Goal: Navigation & Orientation: Find specific page/section

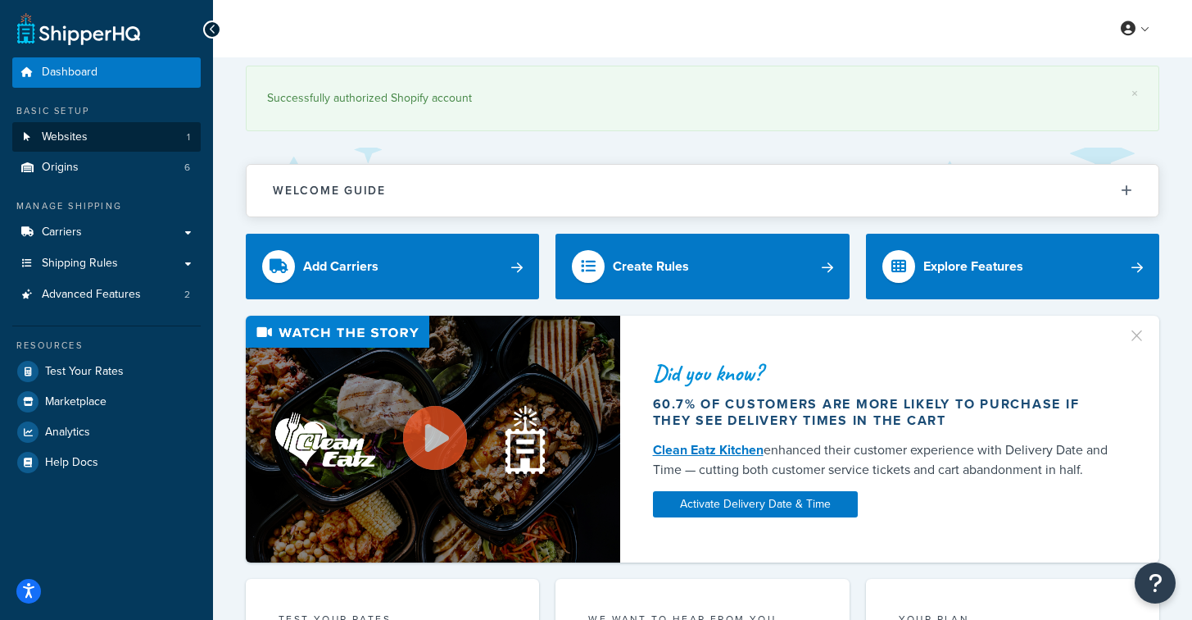
click at [92, 130] on link "Websites 1" at bounding box center [106, 137] width 188 height 30
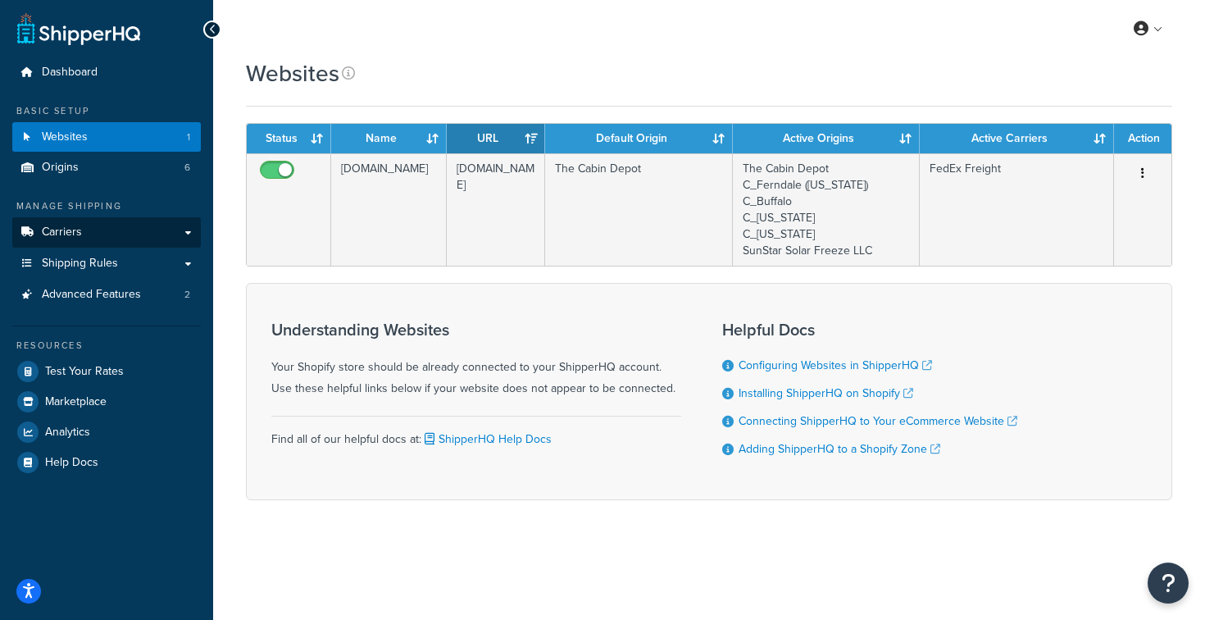
click at [68, 229] on span "Carriers" at bounding box center [62, 232] width 40 height 14
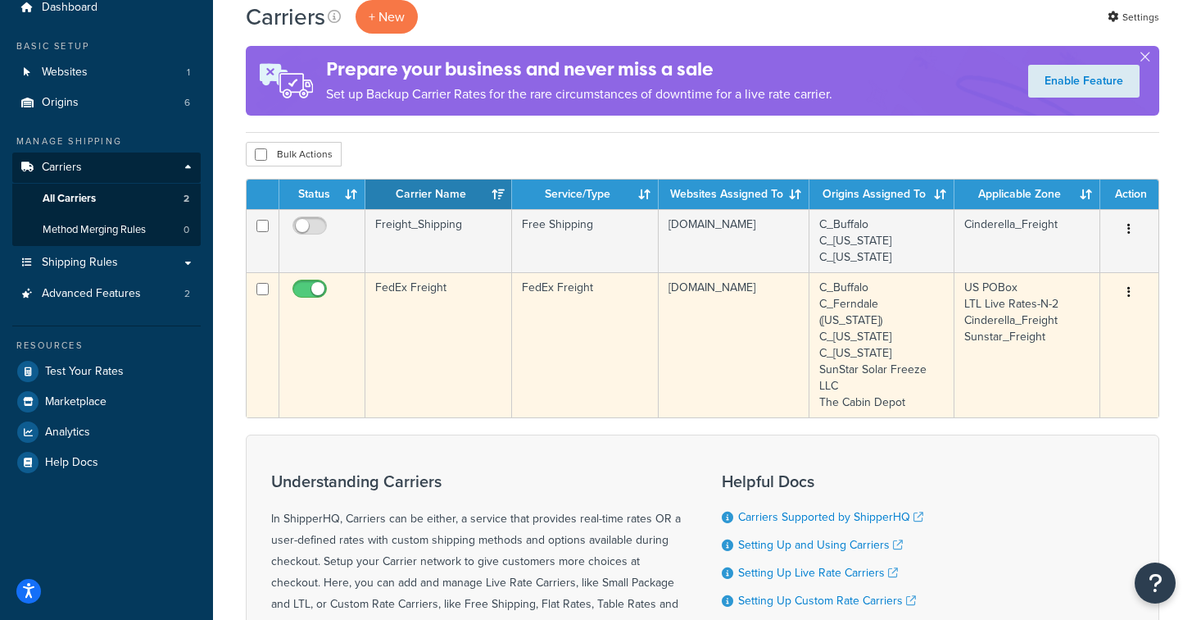
scroll to position [65, 0]
click at [1130, 290] on icon "button" at bounding box center [1129, 291] width 3 height 11
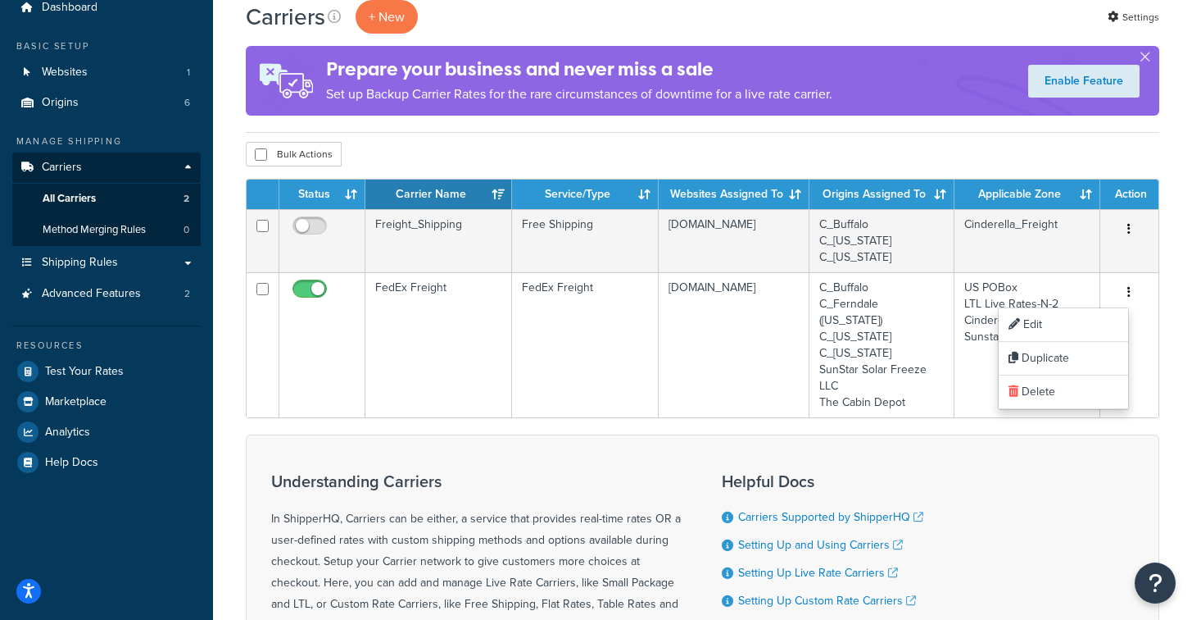
click at [949, 155] on div "Bulk Actions Duplicate Delete" at bounding box center [703, 154] width 914 height 25
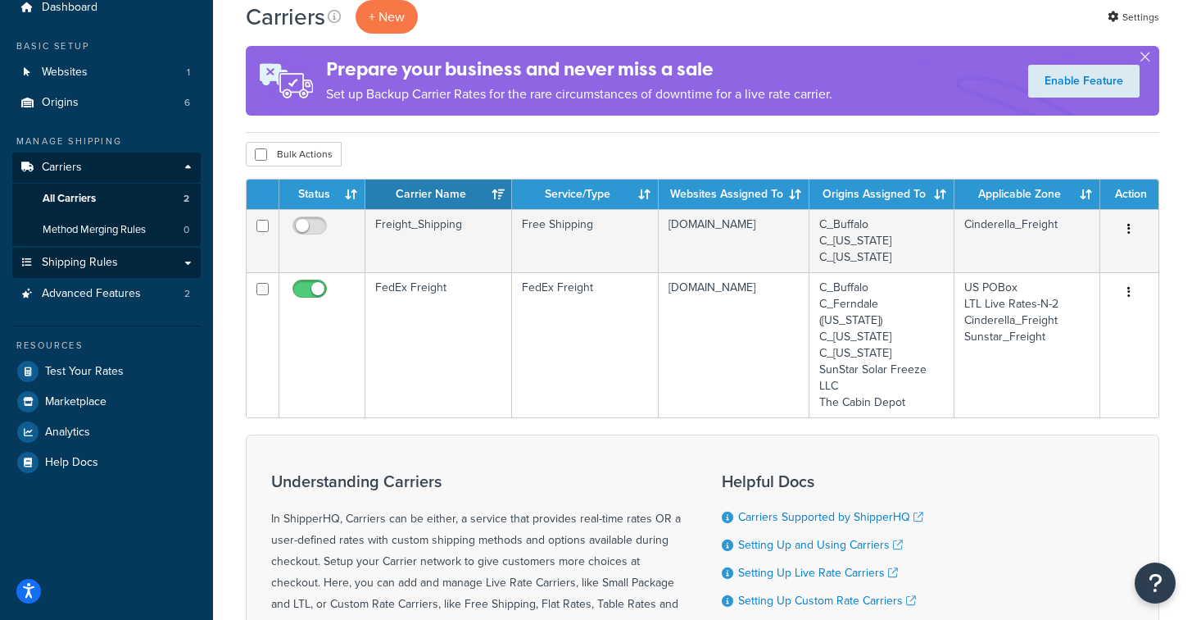
click at [150, 261] on link "Shipping Rules" at bounding box center [106, 262] width 188 height 30
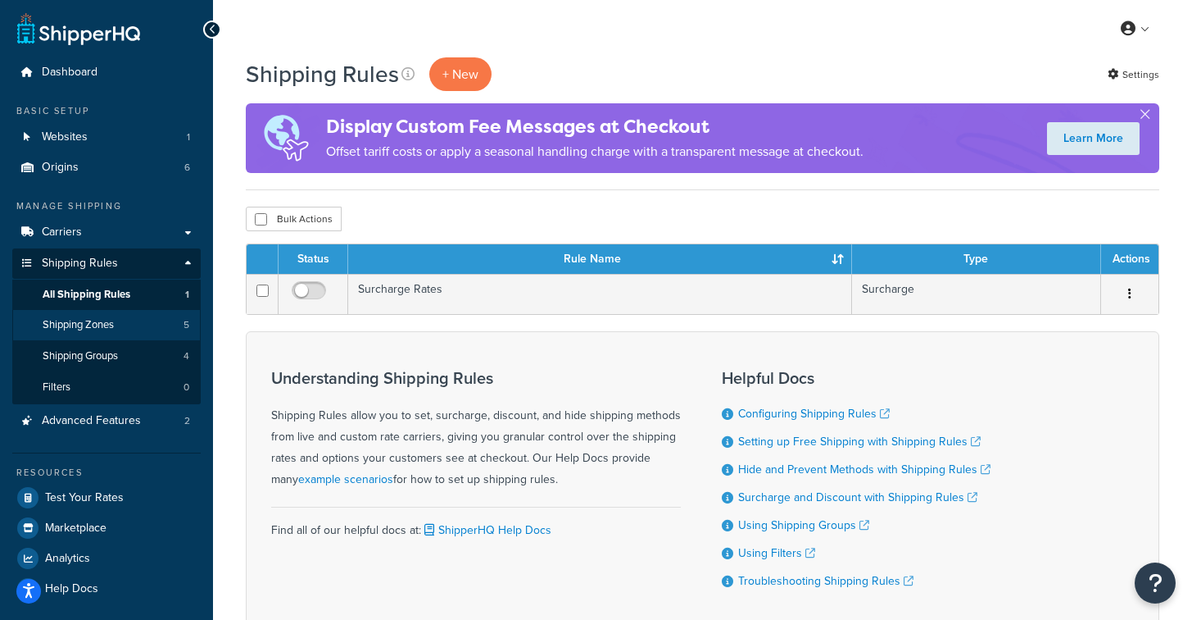
click at [88, 320] on span "Shipping Zones" at bounding box center [78, 325] width 71 height 14
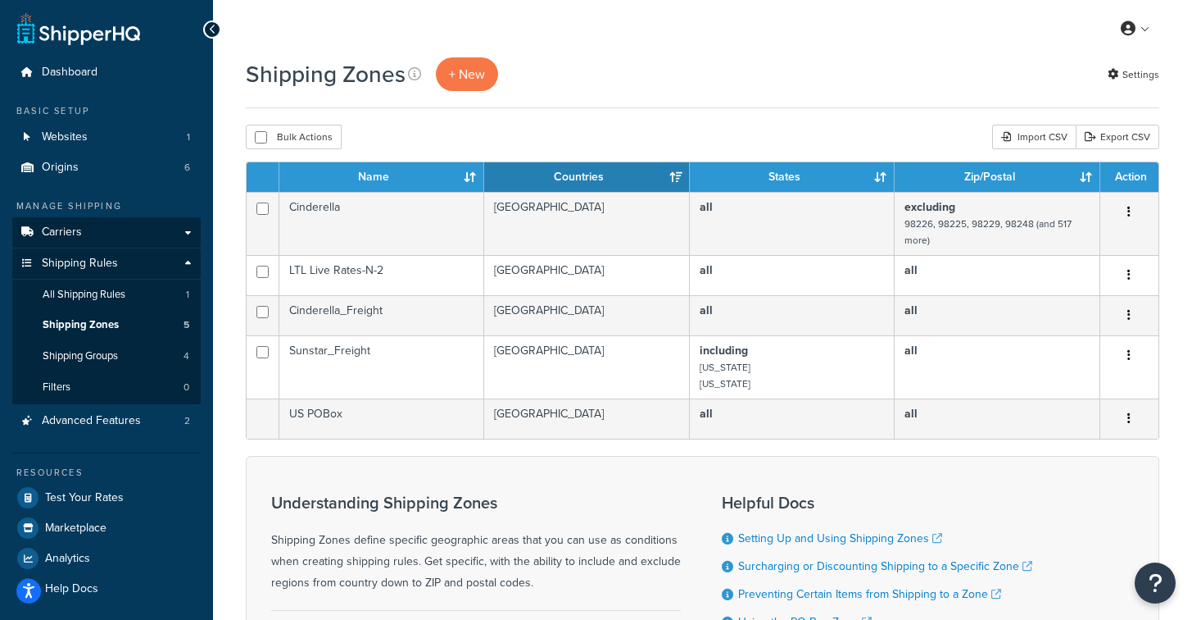
click at [81, 229] on link "Carriers" at bounding box center [106, 232] width 188 height 30
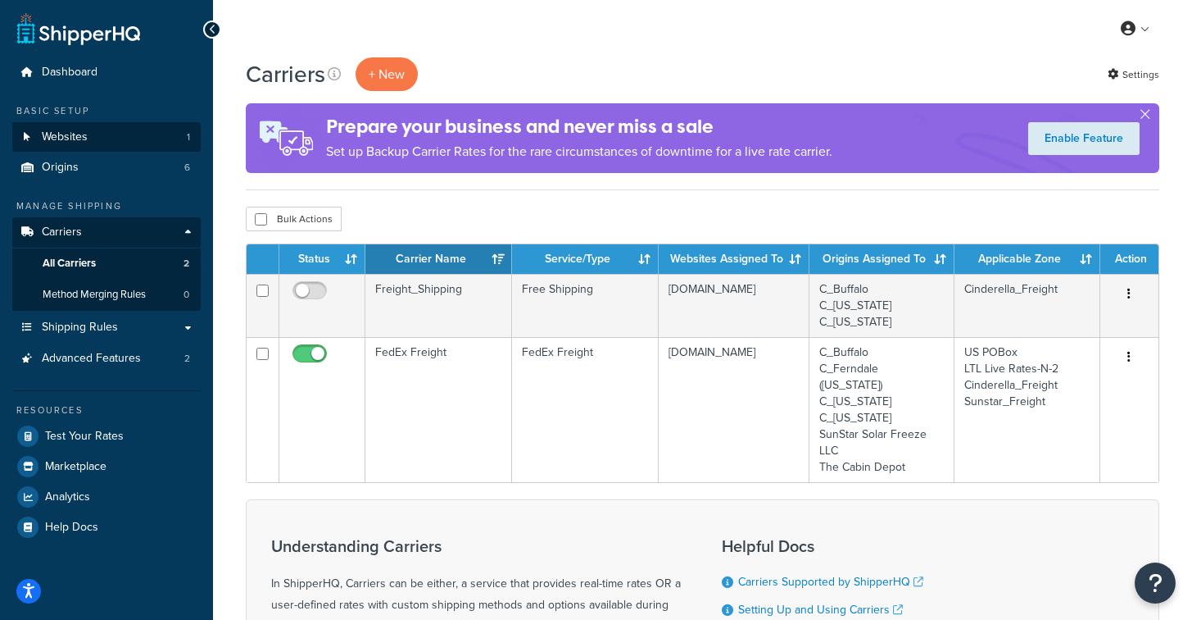
click at [102, 143] on link "Websites 1" at bounding box center [106, 137] width 188 height 30
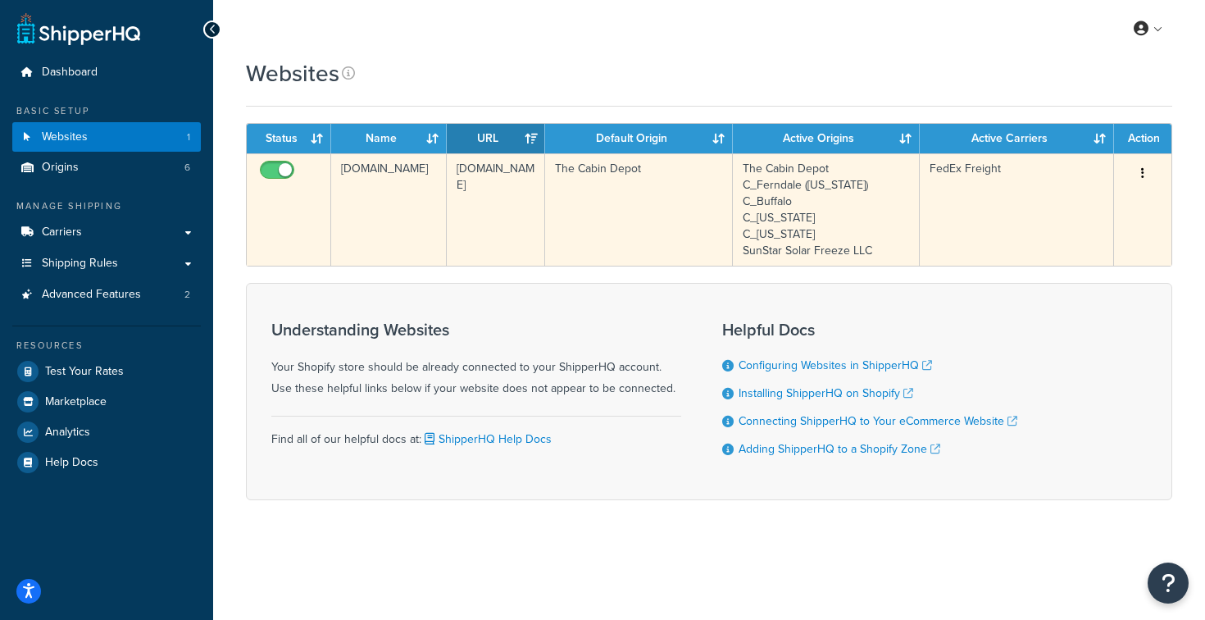
click at [1141, 169] on icon "button" at bounding box center [1142, 172] width 3 height 11
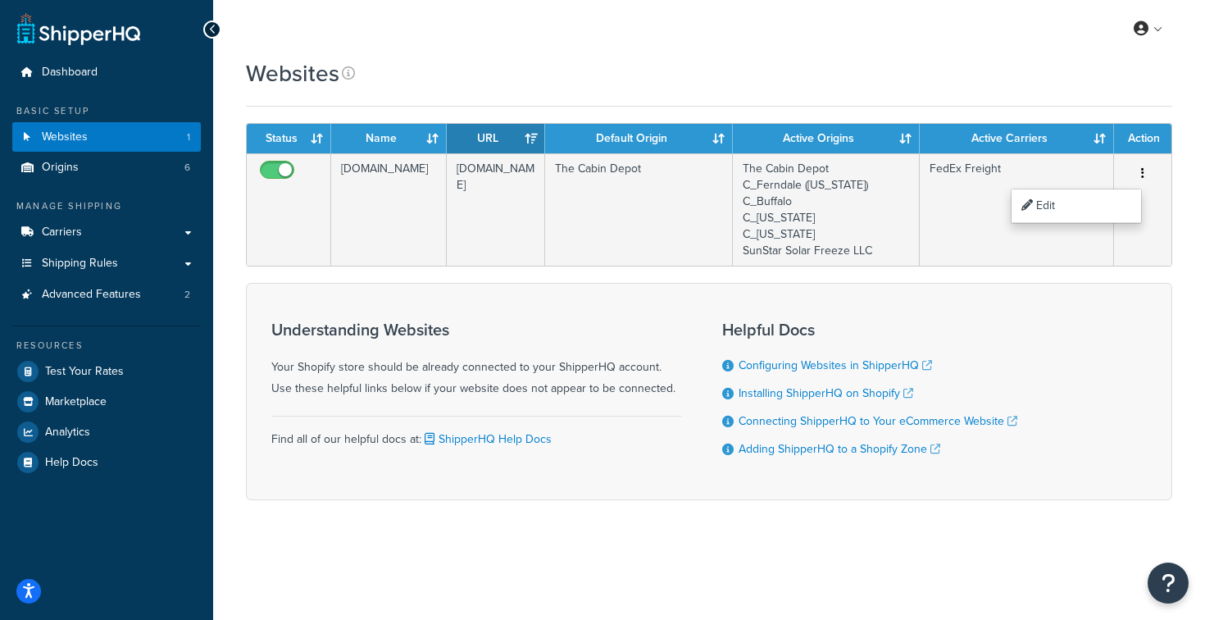
click at [878, 85] on div "Websites" at bounding box center [709, 73] width 926 height 32
click at [90, 365] on span "Test Your Rates" at bounding box center [84, 372] width 79 height 14
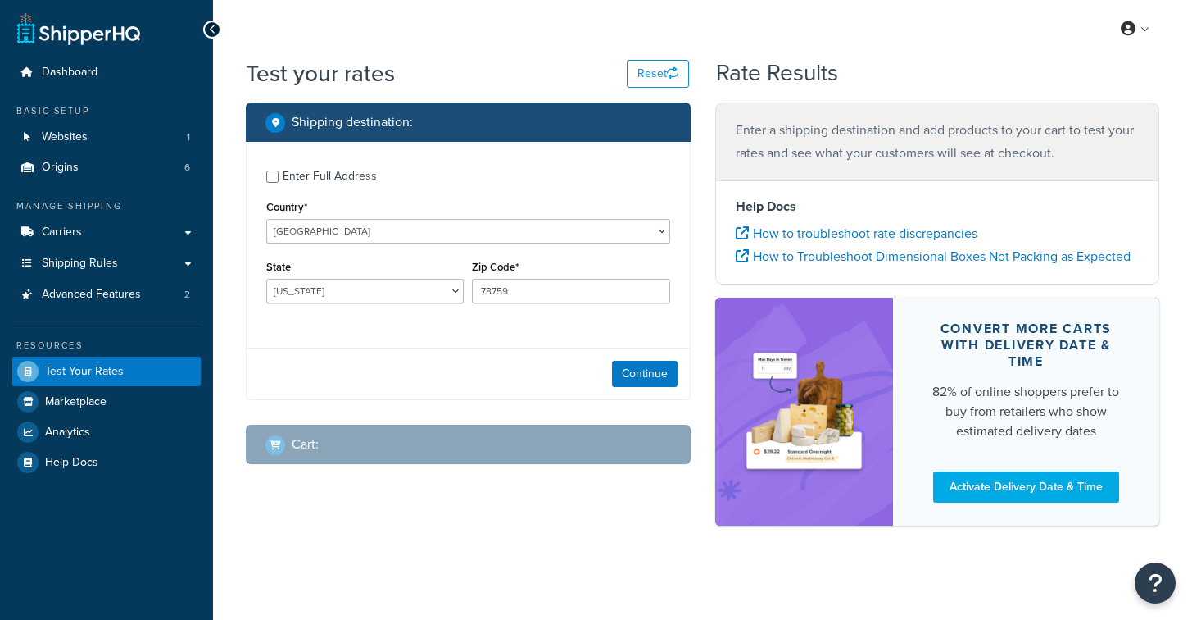
select select "[GEOGRAPHIC_DATA]"
click at [70, 164] on span "Origins" at bounding box center [60, 168] width 37 height 14
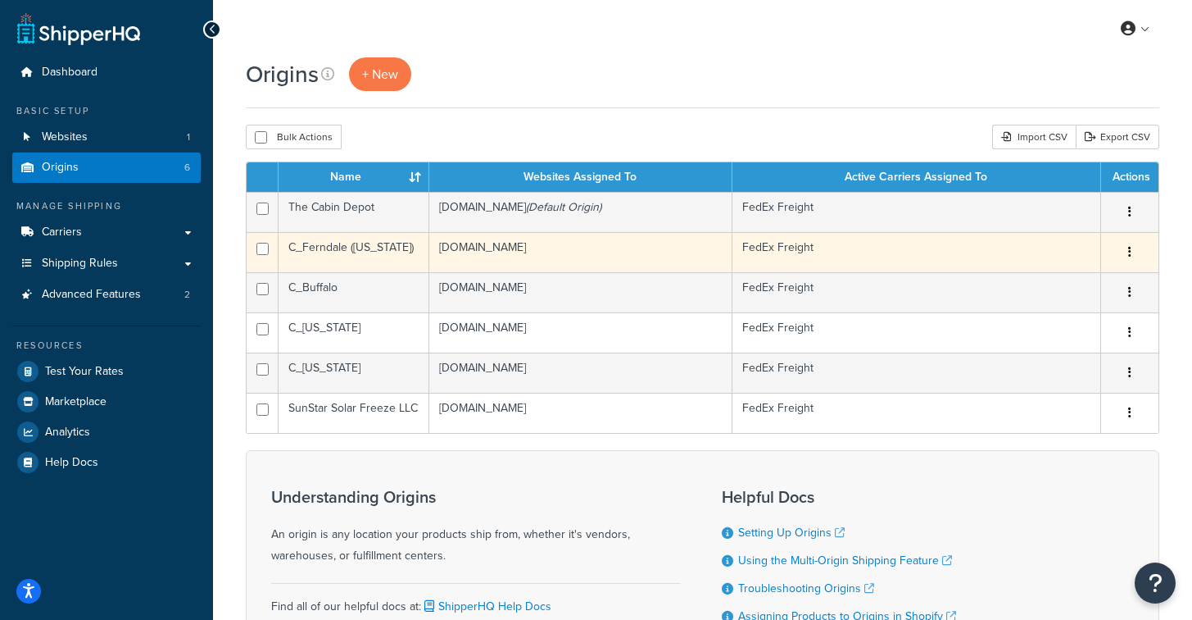
click at [1130, 251] on icon "button" at bounding box center [1129, 251] width 3 height 11
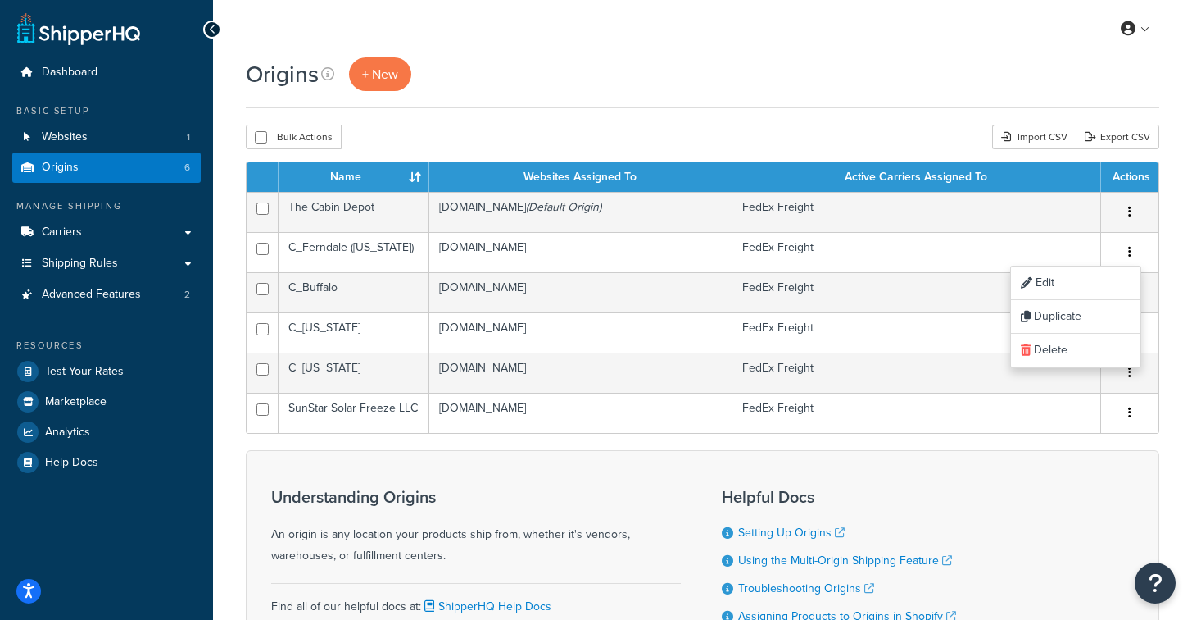
click at [843, 122] on div "Origins + New Bulk Actions Duplicate [GEOGRAPHIC_DATA] Import CSV Export CSV Co…" at bounding box center [702, 390] width 979 height 667
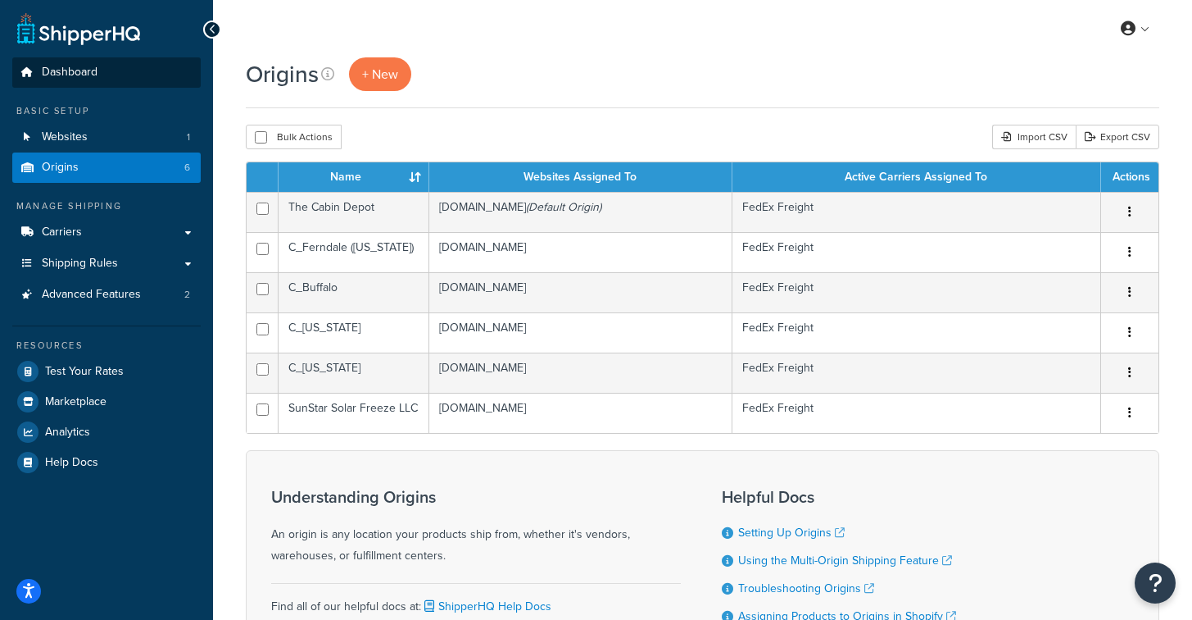
click at [78, 72] on span "Dashboard" at bounding box center [70, 73] width 56 height 14
